Goal: Information Seeking & Learning: Compare options

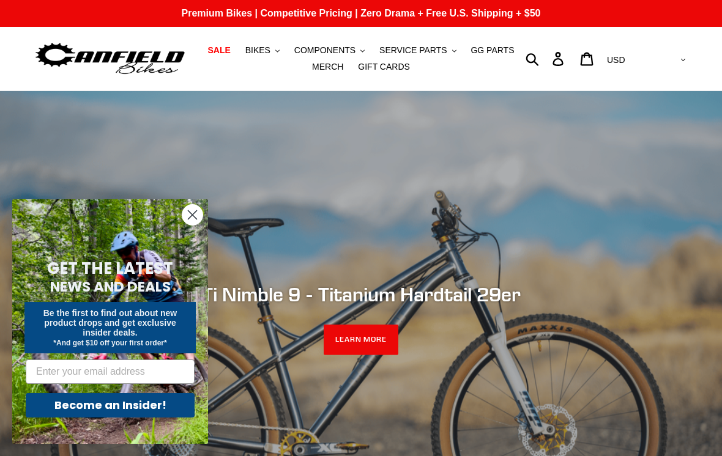
click at [195, 215] on circle "Close dialog" at bounding box center [192, 215] width 20 height 20
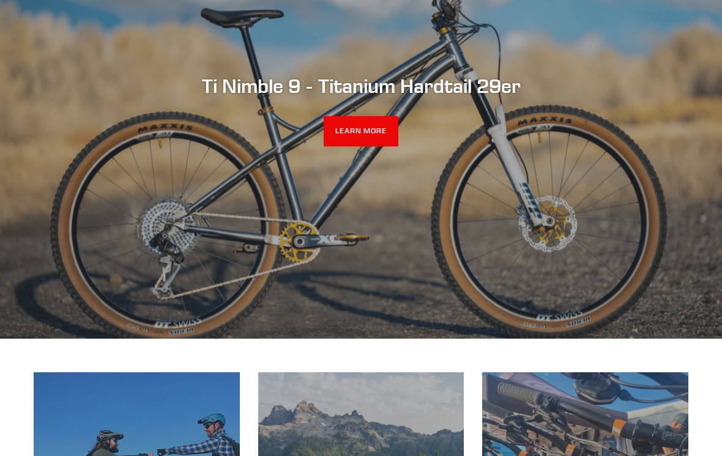
scroll to position [209, 0]
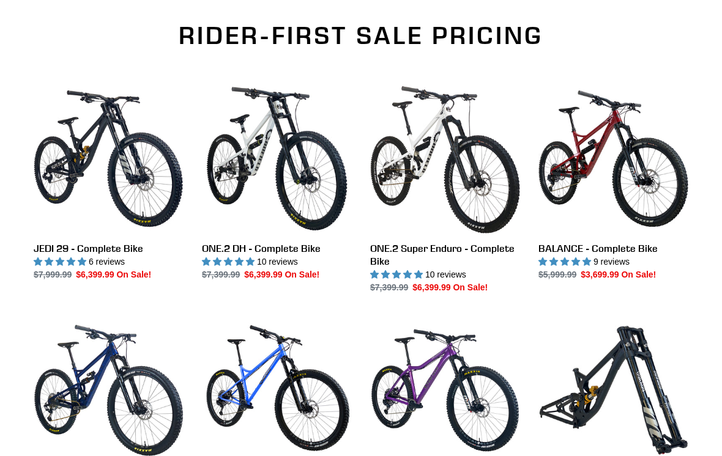
scroll to position [816, 0]
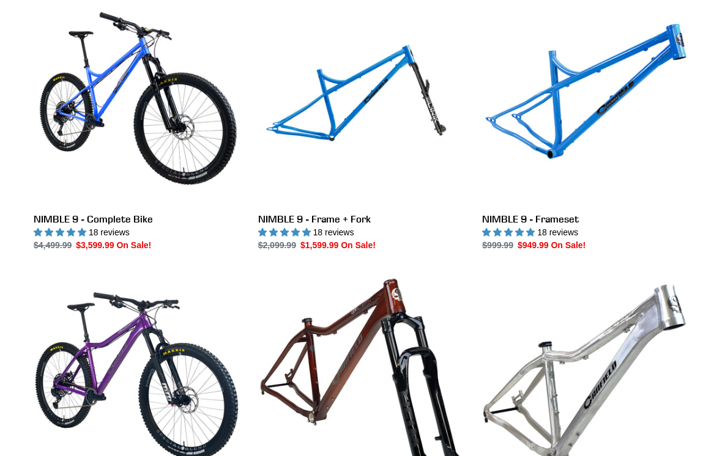
scroll to position [2014, 0]
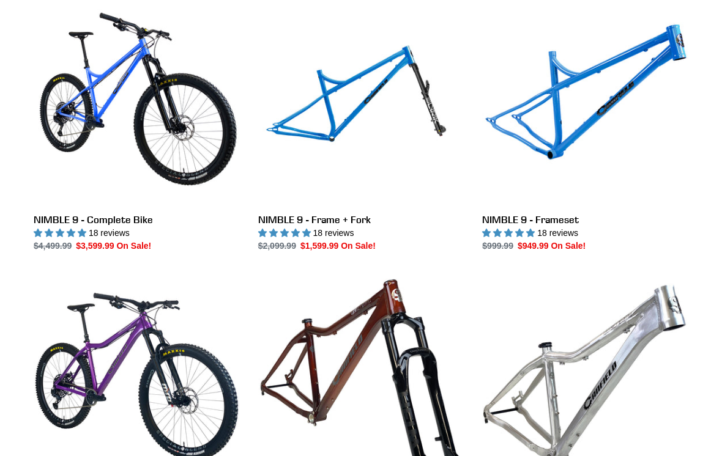
click at [558, 216] on link "NIMBLE 9 - Frameset" at bounding box center [585, 125] width 206 height 253
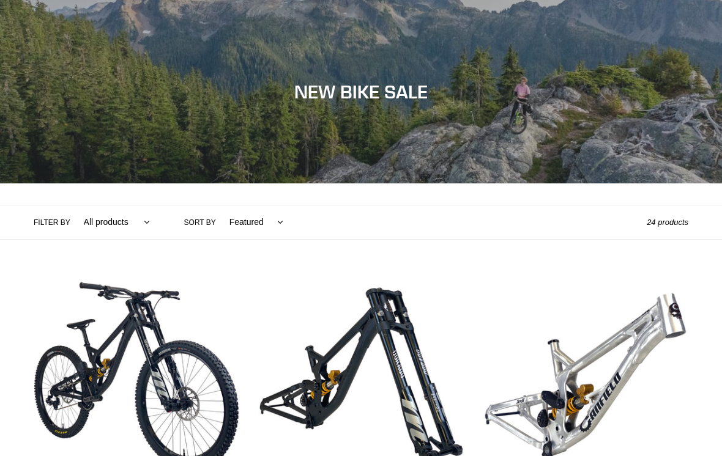
scroll to position [2033, 0]
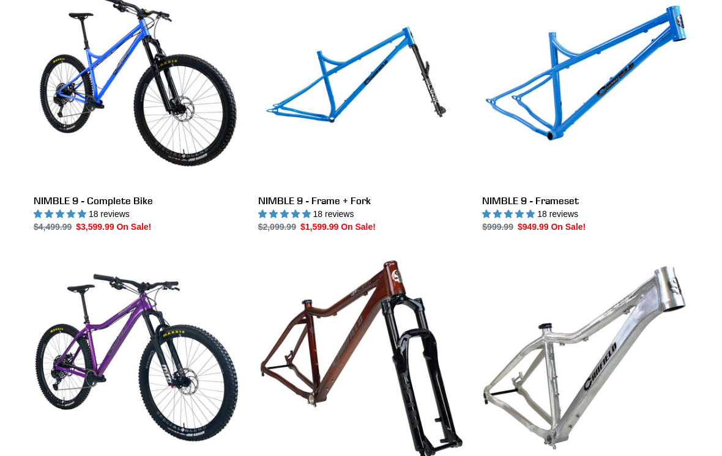
click at [356, 196] on link "NIMBLE 9 - Frame + Fork" at bounding box center [361, 106] width 206 height 253
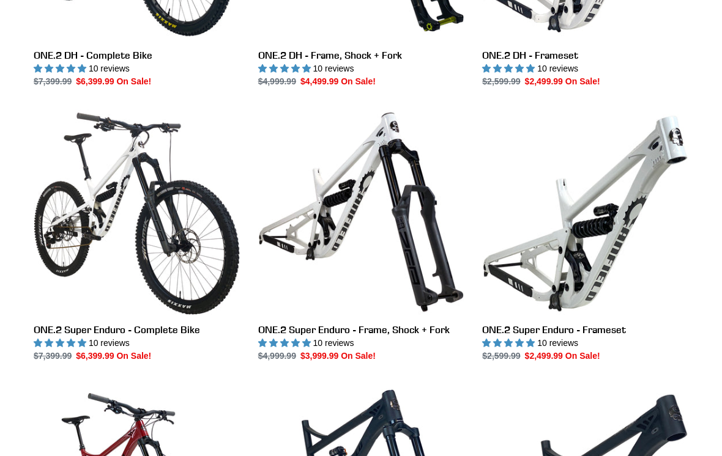
scroll to position [790, 0]
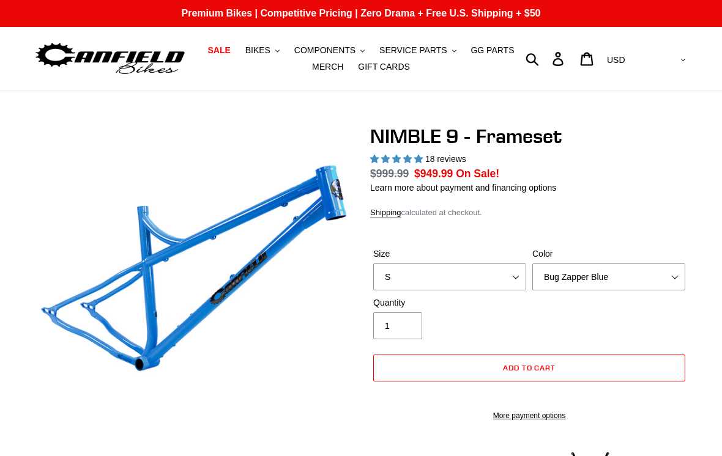
select select "highest-rating"
click at [673, 270] on select "Bug Zapper Blue Purple Haze -Sold Out Galaxy Black" at bounding box center [608, 277] width 153 height 27
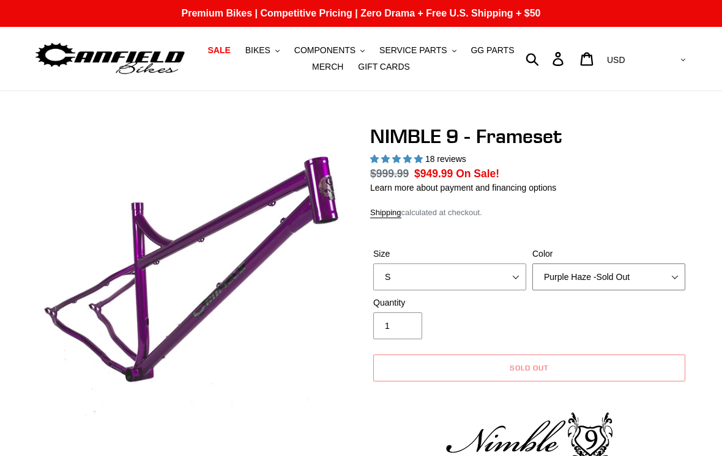
click at [679, 274] on select "Bug Zapper Blue Purple Haze -Sold Out Galaxy Black" at bounding box center [608, 277] width 153 height 27
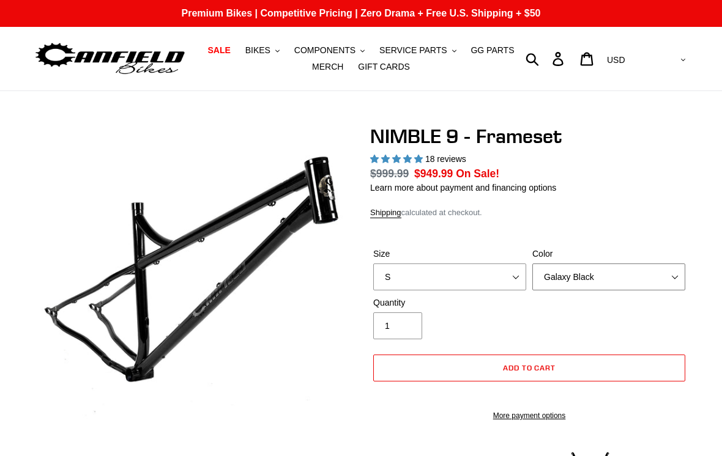
click at [669, 275] on select "Bug Zapper Blue Purple Haze -Sold Out Galaxy Black" at bounding box center [608, 277] width 153 height 27
select select "Bug Zapper Blue"
click at [516, 278] on select "S M L XL" at bounding box center [449, 277] width 153 height 27
select select "L"
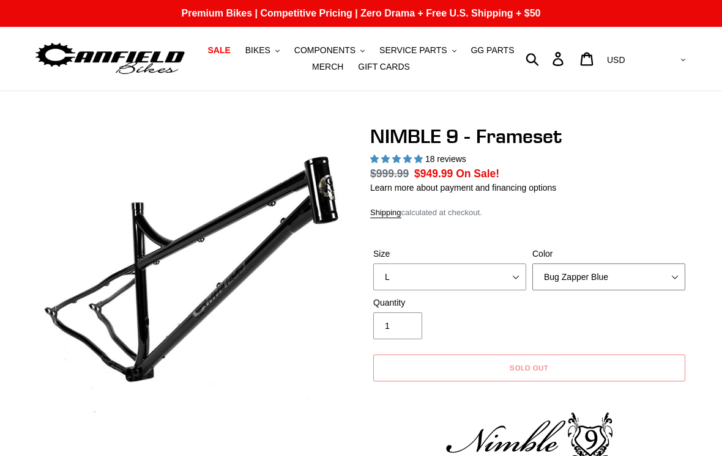
click at [676, 273] on select "Bug Zapper Blue Purple Haze -Sold Out Galaxy Black" at bounding box center [608, 277] width 153 height 27
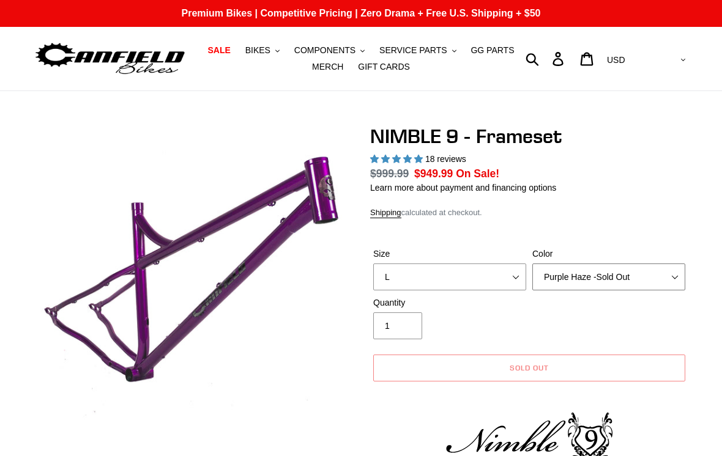
click at [672, 273] on select "Bug Zapper Blue Purple Haze -Sold Out Galaxy Black" at bounding box center [608, 277] width 153 height 27
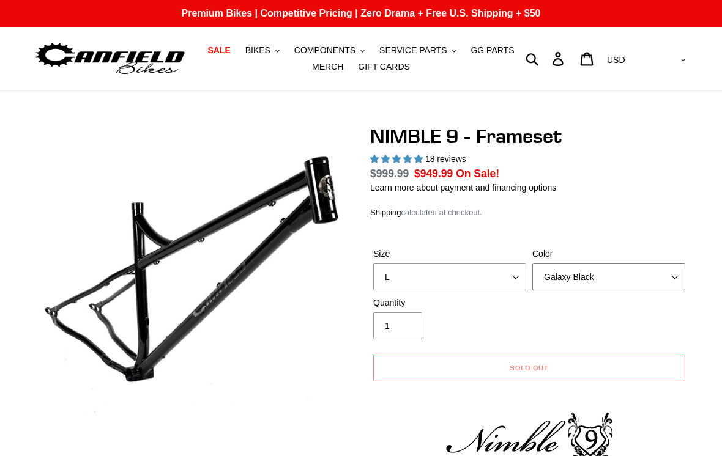
click at [672, 280] on select "Bug Zapper Blue Purple Haze -Sold Out Galaxy Black" at bounding box center [608, 277] width 153 height 27
select select "Bug Zapper Blue"
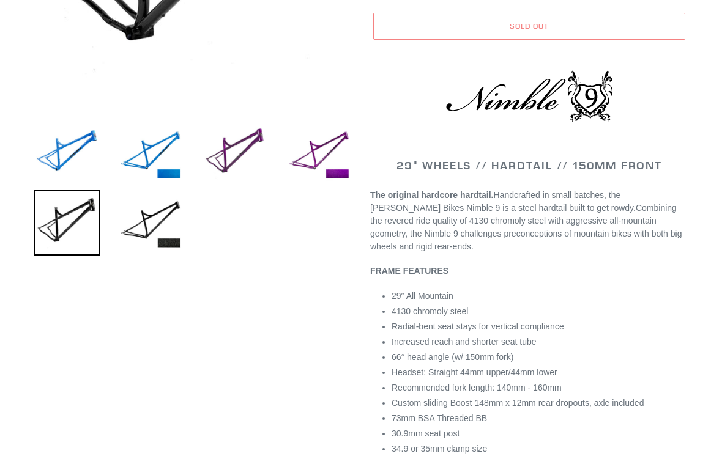
scroll to position [284, 0]
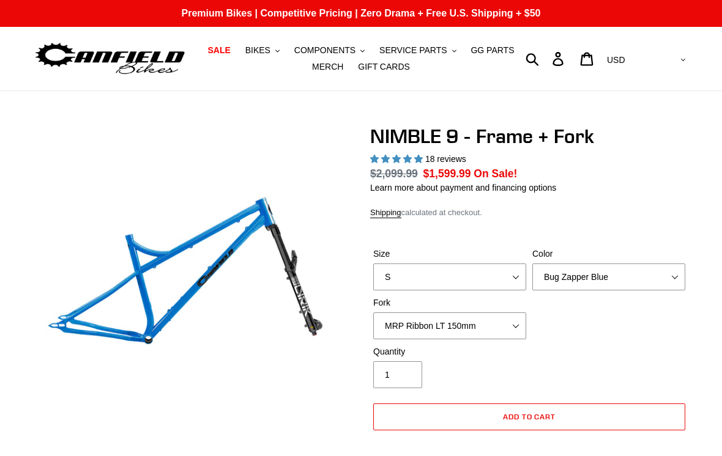
select select "highest-rating"
click at [510, 281] on select "S M L XL" at bounding box center [449, 277] width 153 height 27
select select "L"
click at [664, 280] on select "Bug Zapper Blue Purple Haze - Sold Out Galaxy Black" at bounding box center [608, 277] width 153 height 27
select select "Galaxy Black"
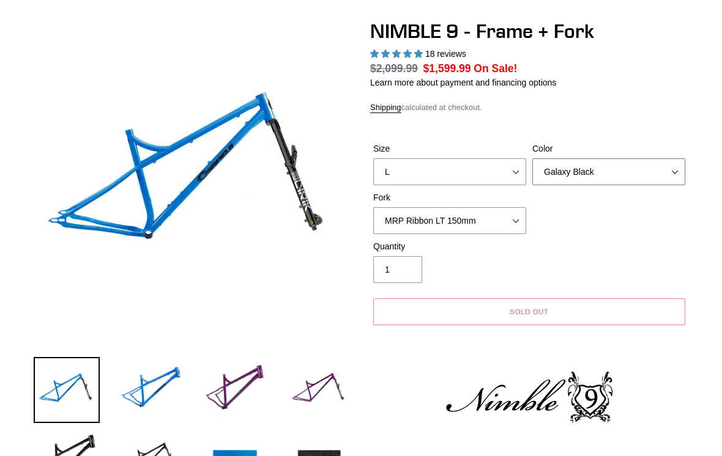
scroll to position [120, 0]
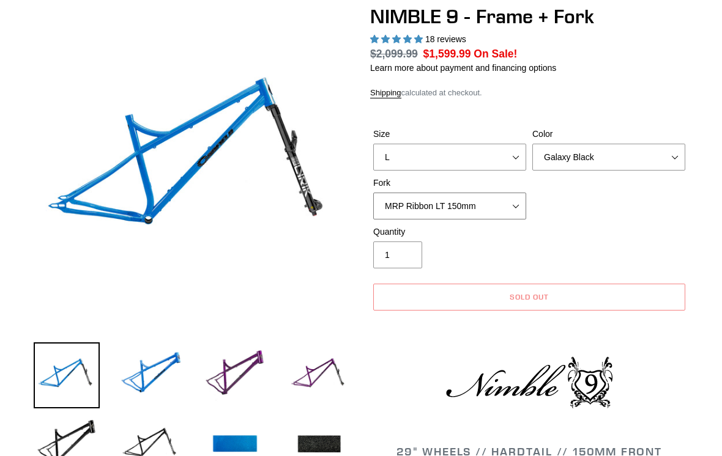
click at [512, 204] on select "MRP Ribbon LT 150mm Fox 36 Factory Grip X 150mm (Special Order) RockShox Lyrik …" at bounding box center [449, 206] width 153 height 27
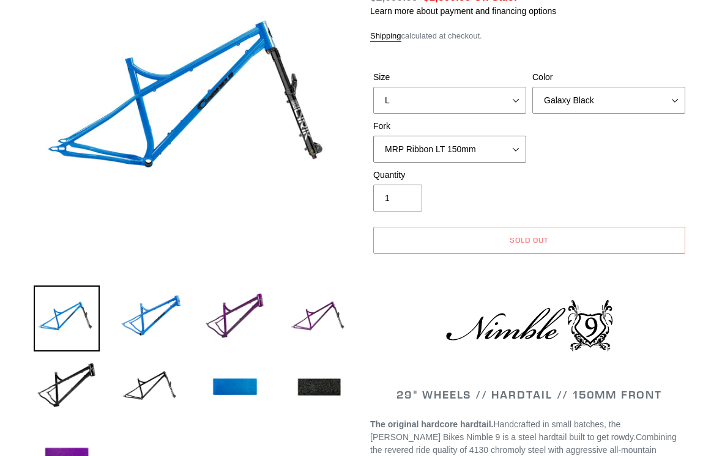
scroll to position [180, 0]
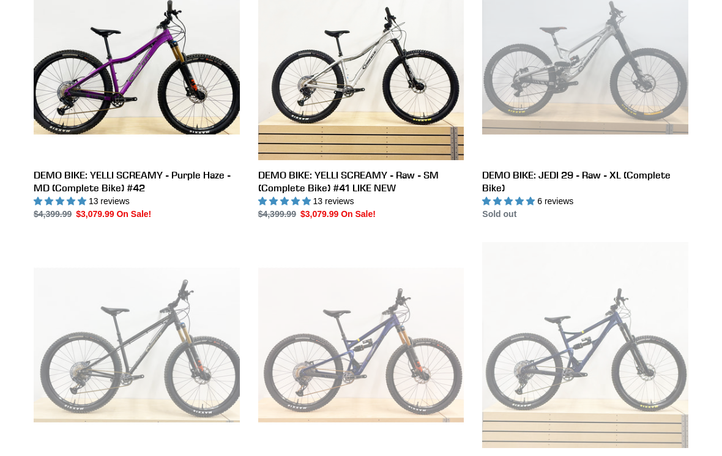
scroll to position [1273, 0]
